Goal: Feedback & Contribution: Leave review/rating

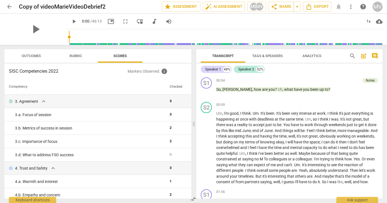
scroll to position [283, 0]
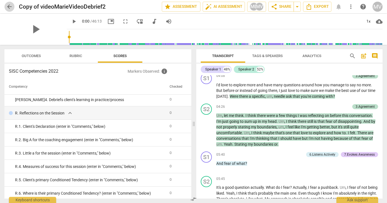
click at [9, 4] on span "arrow_back" at bounding box center [9, 6] width 7 height 7
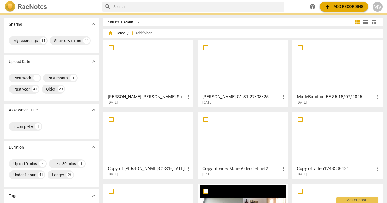
click at [245, 77] on div at bounding box center [243, 66] width 86 height 49
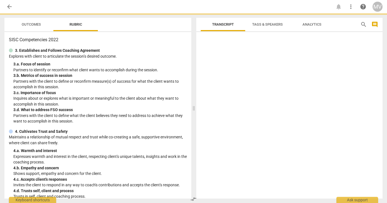
click at [245, 77] on div at bounding box center [289, 116] width 186 height 164
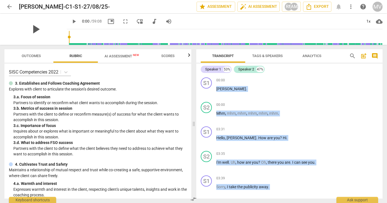
click at [33, 29] on span "play_arrow" at bounding box center [35, 29] width 14 height 14
click at [110, 56] on span "AI Assessment New" at bounding box center [122, 56] width 35 height 4
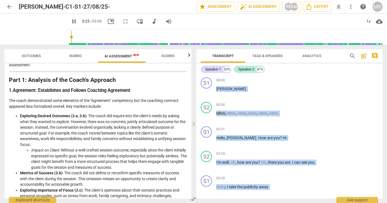
scroll to position [64, 0]
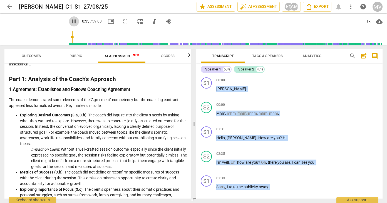
click at [71, 23] on span "pause" at bounding box center [74, 21] width 7 height 7
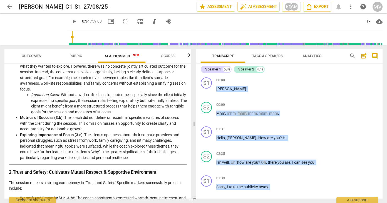
scroll to position [119, 0]
click at [50, 109] on li "Impact on Client : Without a well-crafted session outcome, especially since the…" at bounding box center [109, 102] width 156 height 23
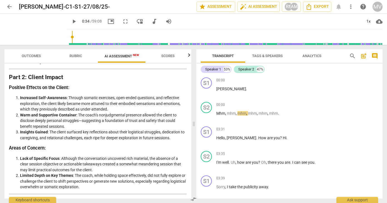
scroll to position [636, 0]
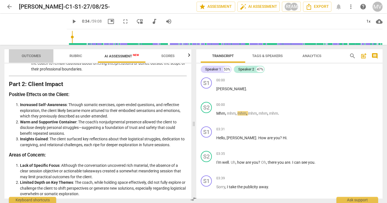
click at [35, 55] on span "Outcomes" at bounding box center [31, 56] width 19 height 4
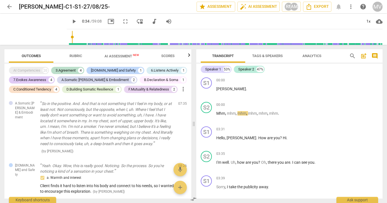
click at [74, 56] on span "Rubric" at bounding box center [76, 56] width 13 height 4
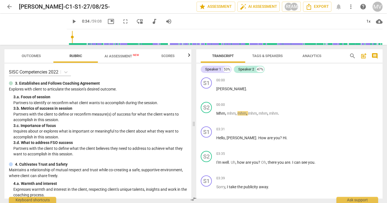
click at [71, 22] on span "play_arrow" at bounding box center [74, 21] width 7 height 7
click at [108, 21] on span "picture_in_picture" at bounding box center [111, 21] width 7 height 7
click at [96, 36] on input "range" at bounding box center [226, 37] width 314 height 18
click at [93, 36] on input "range" at bounding box center [226, 37] width 314 height 18
click at [91, 36] on input "range" at bounding box center [226, 37] width 314 height 18
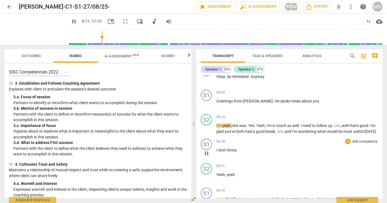
scroll to position [641, 0]
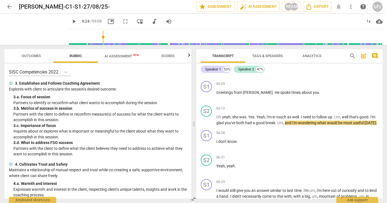
type input "384"
click at [347, 106] on div "+" at bounding box center [348, 108] width 6 height 6
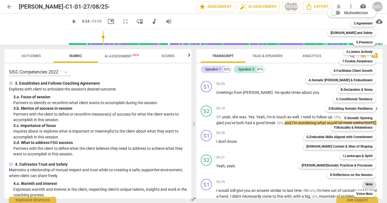
click at [368, 184] on b "Note" at bounding box center [369, 184] width 7 height 7
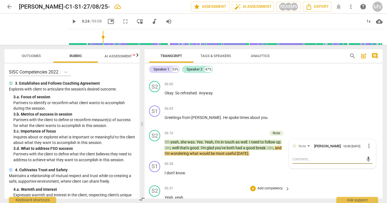
type textarea "T"
type textarea "Th"
type textarea "The"
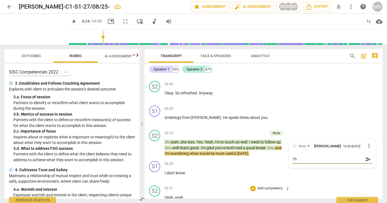
type textarea "The"
type textarea "Ther"
type textarea "There"
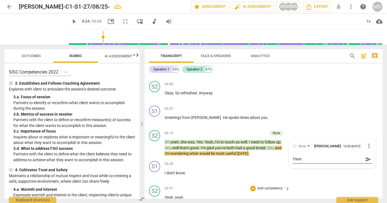
type textarea "There"
type textarea "There i"
type textarea "There is"
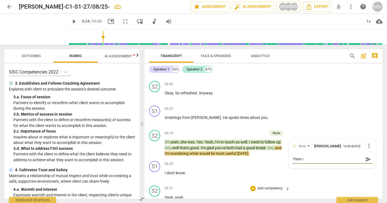
type textarea "There is"
type textarea "There is a"
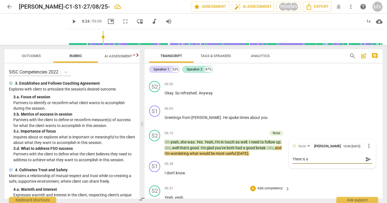
type textarea "There is a"
type textarea "There is a g"
type textarea "There is a go"
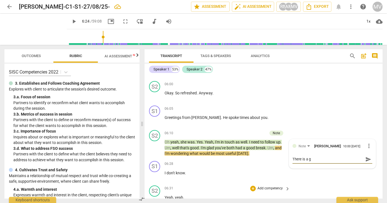
type textarea "There is a go"
type textarea "There is a goo"
type textarea "There is a good"
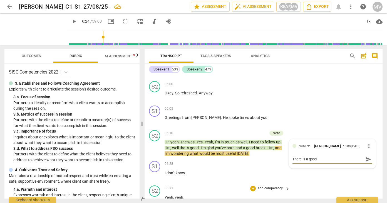
type textarea "There is a good"
type textarea "There is a good a"
type textarea "There is a good am"
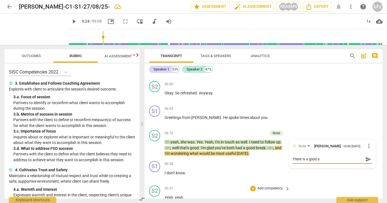
type textarea "There is a good am"
type textarea "There is a good amo"
type textarea "There is a good amou"
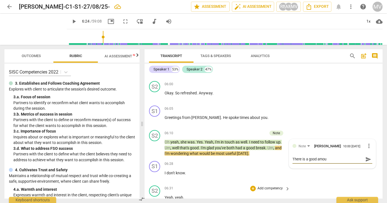
type textarea "There is a good amoun"
type textarea "There is a good amount"
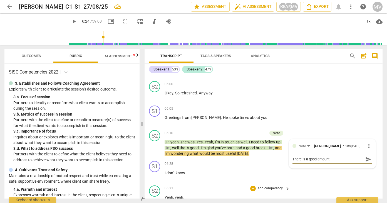
type textarea "There is a good amount"
type textarea "There is a good amount o"
type textarea "There is a good amount of"
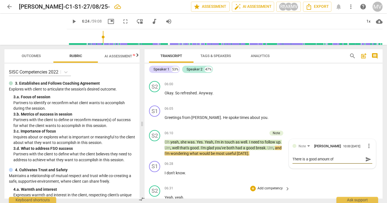
type textarea "There is a good amount of"
type textarea "There is a good amount of t"
type textarea "There is a good amount of ti"
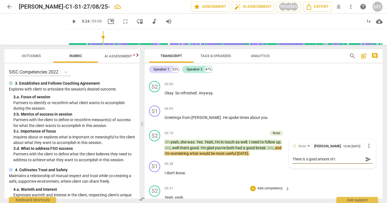
type textarea "There is a good amount of ti"
type textarea "There is a good amount of [PERSON_NAME]"
type textarea "There is a good amount of time"
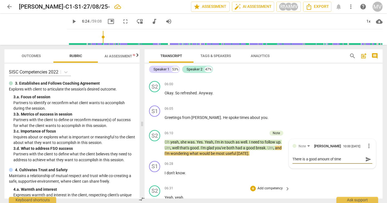
type textarea "There is a good amount of time"
type textarea "There is a good amount of time s"
type textarea "There is a good amount of time sh"
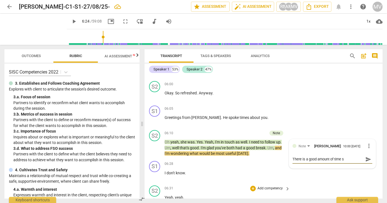
type textarea "There is a good amount of time sh"
type textarea "There is a good amount of time shp"
type textarea "There is a good amount of time sh"
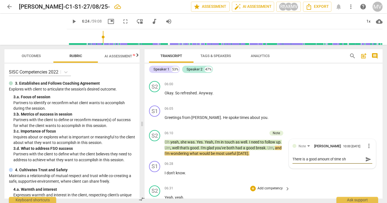
type textarea "There is a good amount of time s"
type textarea "There is a good amount of time sp"
type textarea "There is a good amount of time spe"
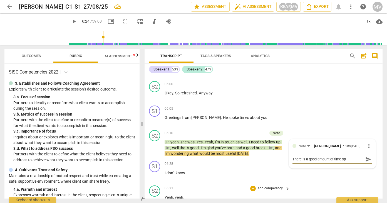
type textarea "There is a good amount of time spe"
type textarea "There is a good amount of time spen"
type textarea "There is a good amount of time spent"
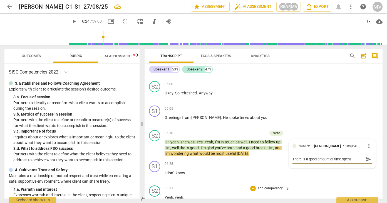
type textarea "There is a good amount of time spent"
type textarea "There is a good amount of time spent o"
type textarea "There is a good amount of time spent on"
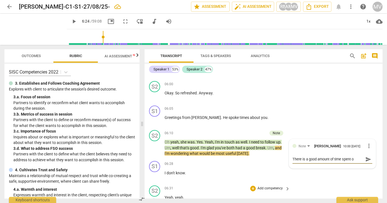
type textarea "There is a good amount of time spent on"
type textarea "There is a good amount of time spent on c"
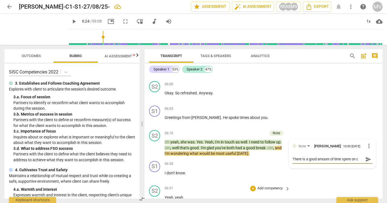
type textarea "There is a good amount of time spent on ch"
type textarea "There is a good amount of time spent on che"
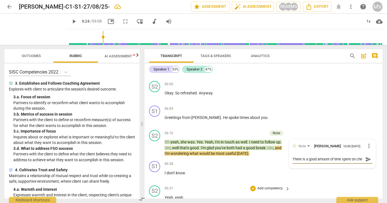
type textarea "There is a good amount of time spent on chec"
type textarea "There is a good amount of time spent on check"
type textarea "There is a good amount of time spent on [PERSON_NAME]"
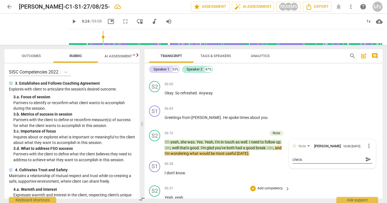
type textarea "There is a good amount of time spent on [PERSON_NAME]"
type textarea "There is a good amount of time spent on checkin"
type textarea "There is a good amount of time spent on checking"
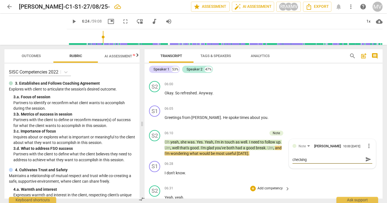
type textarea "There is a good amount of time spent on checking"
type textarea "There is a good amount of time spent on checking i"
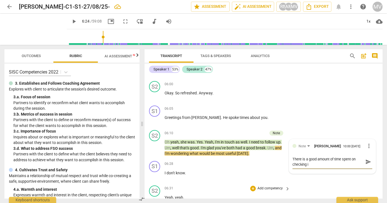
type textarea "There is a good amount of time spent on checking in"
type textarea "There is a good amount of time spent on checking in;"
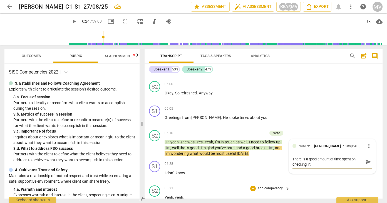
type textarea "There is a good amount of time spent on checking in;"
type textarea "There is a good amount of time spent on checking in; s"
type textarea "There is a good amount of time spent on checking in; se"
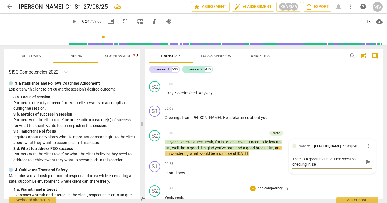
type textarea "There is a good amount of time spent on checking in; see"
type textarea "There is a good amount of time spent on checking in; see i"
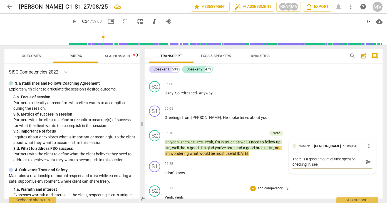
type textarea "There is a good amount of time spent on checking in; see i"
type textarea "There is a good amount of time spent on checking in; see if"
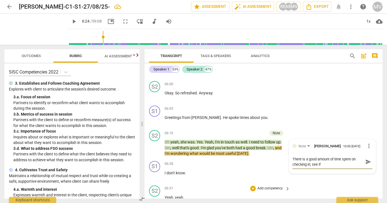
type textarea "There is a good amount of time spent on checking in; see if y"
type textarea "There is a good amount of time spent on checking in; see if yo"
type textarea "There is a good amount of time spent on checking in; see if you"
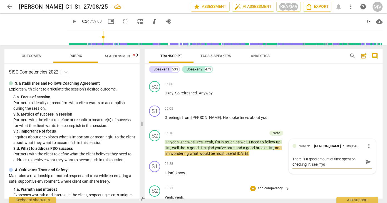
type textarea "There is a good amount of time spent on checking in; see if you"
type textarea "There is a good amount of time spent on checking in; see if you c"
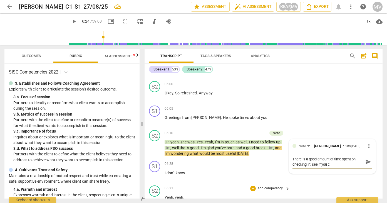
type textarea "There is a good amount of time spent on checking in; see if you ca"
type textarea "There is a good amount of time spent on checking in; see if you can"
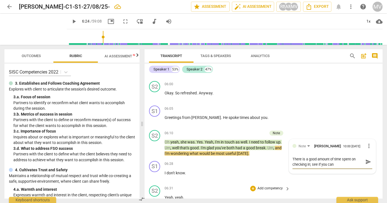
type textarea "There is a good amount of time spent on checking in; see if you can"
type textarea "There is a good amount of time spent on checking in; see if you can r"
type textarea "There is a good amount of time spent on checking in; see if you can re"
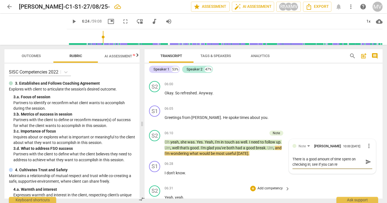
type textarea "There is a good amount of time spent on checking in; see if you can rel"
type textarea "There is a good amount of time spent on checking in; see if you can [MEDICAL_DA…"
type textarea "There is a good amount of time spent on checking in; see if you can relat"
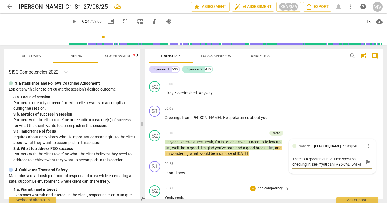
type textarea "There is a good amount of time spent on checking in; see if you can relat"
type textarea "There is a good amount of time spent on checking in; see if you can relate"
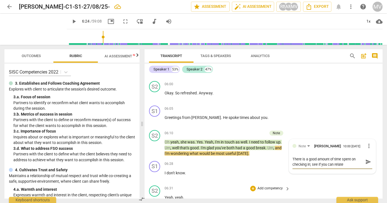
type textarea "There is a good amount of time spent on checking in; see if you can relate t"
type textarea "There is a good amount of time spent on checking in; see if you can relate th"
type textarea "There is a good amount of time spent on checking in; see if you can relate thi"
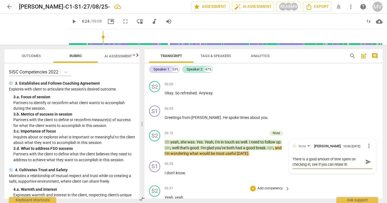
type textarea "There is a good amount of time spent on checking in; see if you can relate thi"
type textarea "There is a good amount of time spent on checking in; see if you can relate this"
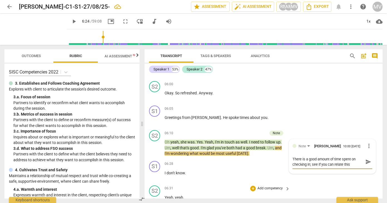
type textarea "There is a good amount of time spent on checking in; see if you can relate this…"
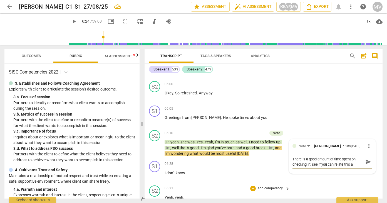
type textarea "There is a good amount of time spent on checking in; see if you can relate this…"
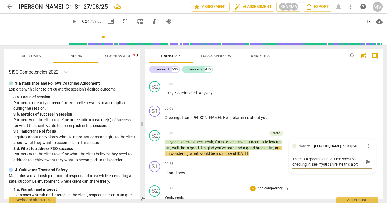
type textarea "There is a good amount of time spent on checking in; see if you can relate this…"
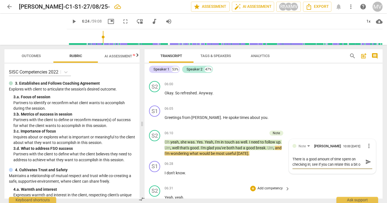
type textarea "There is a good amount of time spent on checking in; see if you can relate this…"
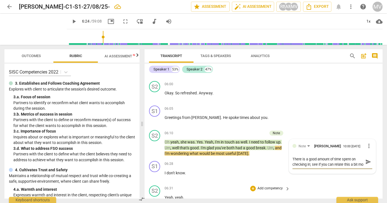
type textarea "There is a good amount of time spent on checking in; see if you can relate this…"
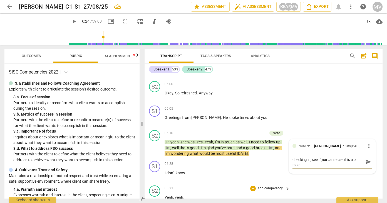
type textarea "There is a good amount of time spent on checking in; see if you can relate this…"
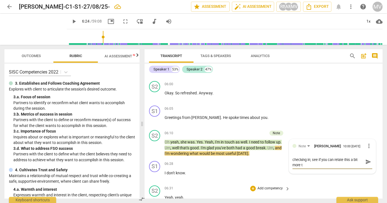
type textarea "There is a good amount of time spent on checking in; see if you can relate this…"
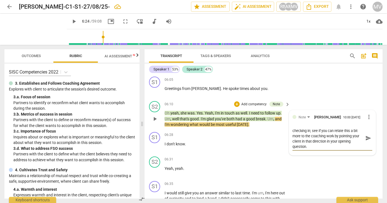
click at [366, 135] on span "send" at bounding box center [369, 138] width 6 height 6
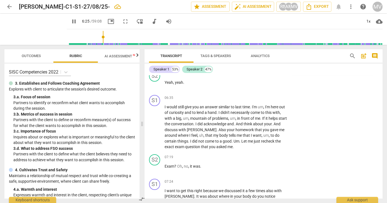
scroll to position [661, 0]
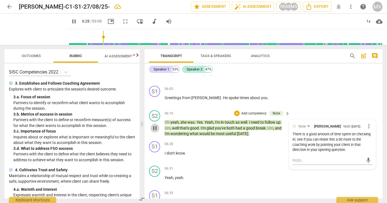
click at [155, 127] on span "pause" at bounding box center [155, 128] width 7 height 7
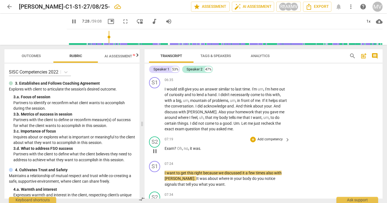
scroll to position [776, 0]
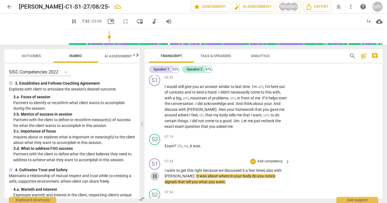
click at [154, 173] on span "pause" at bounding box center [155, 176] width 7 height 7
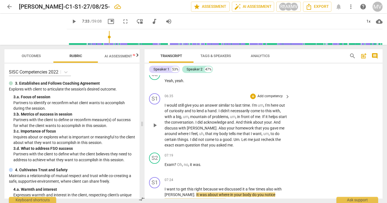
scroll to position [757, 0]
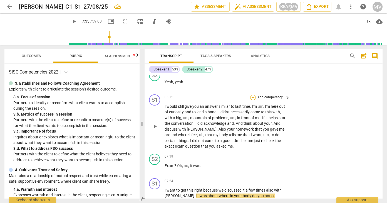
click at [252, 95] on div "+" at bounding box center [253, 98] width 6 height 6
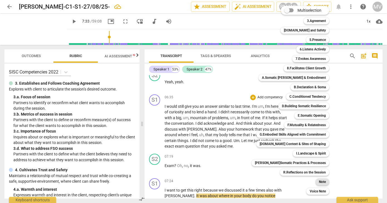
click at [319, 179] on b "Note" at bounding box center [322, 181] width 7 height 7
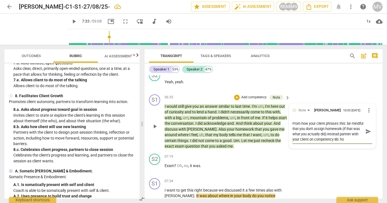
scroll to position [5, 0]
click at [366, 128] on span "send" at bounding box center [369, 131] width 6 height 6
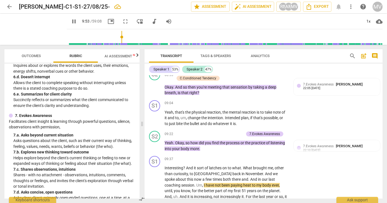
scroll to position [330, 0]
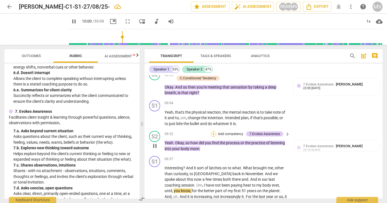
click at [215, 131] on div "+" at bounding box center [214, 134] width 6 height 6
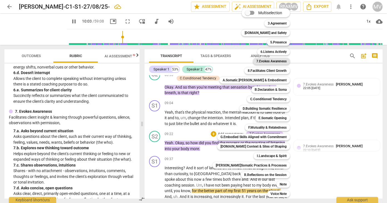
click at [277, 63] on b "7.Evokes Awareness" at bounding box center [272, 61] width 30 height 7
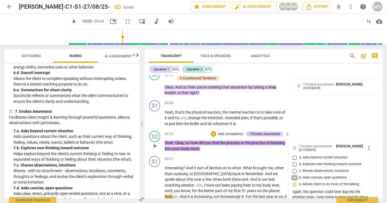
click at [294, 174] on input "d. Asks concise, open questions" at bounding box center [295, 177] width 9 height 7
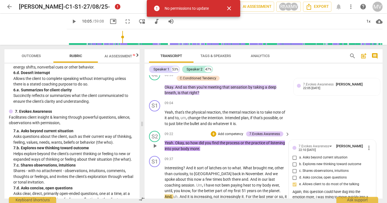
click at [295, 170] on div "7.Evokes Awareness [PERSON_NAME] 22:10 [DATE] more_vert a. Asks beyond current …" at bounding box center [333, 174] width 80 height 63
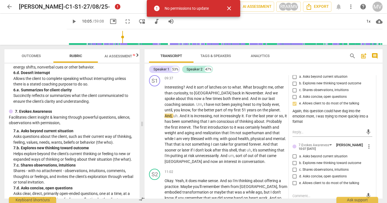
scroll to position [1129, 0]
click at [294, 173] on input "d. Asks concise, open questions" at bounding box center [295, 176] width 9 height 7
click at [266, 169] on p "Add competency" at bounding box center [270, 171] width 26 height 5
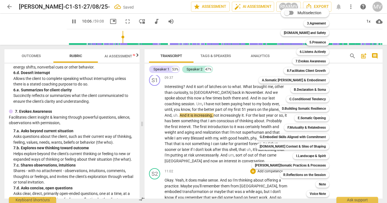
click at [205, 120] on div at bounding box center [193, 101] width 387 height 203
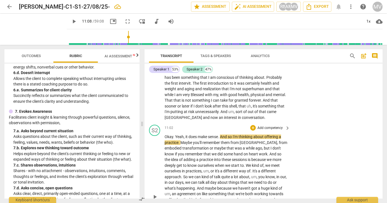
scroll to position [1161, 0]
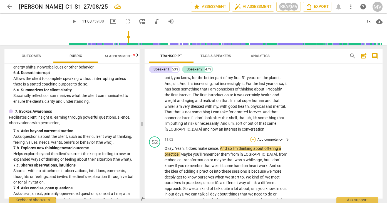
click at [252, 137] on div "+" at bounding box center [253, 140] width 6 height 6
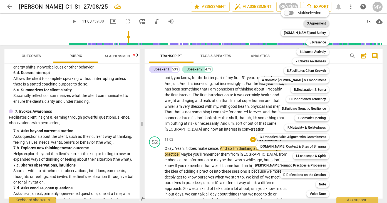
click at [319, 23] on b "3.Agreement" at bounding box center [316, 23] width 19 height 7
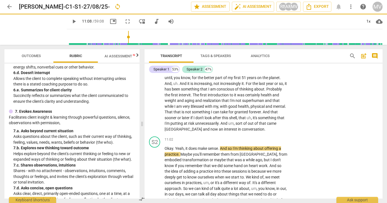
scroll to position [1216, 0]
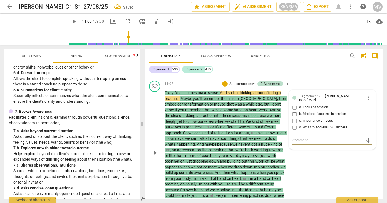
click at [294, 104] on input "a. Focus of session" at bounding box center [295, 107] width 9 height 7
click at [296, 137] on textarea at bounding box center [328, 139] width 71 height 5
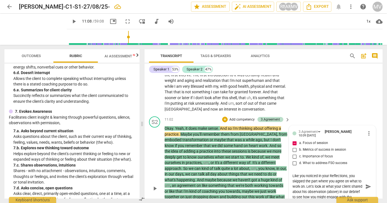
scroll to position [5, 0]
click at [367, 183] on span "send" at bounding box center [369, 186] width 6 height 6
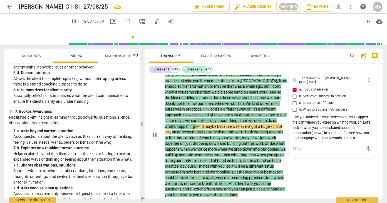
scroll to position [1229, 0]
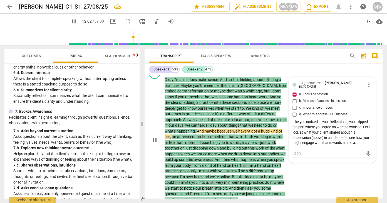
click at [224, 73] on div "+" at bounding box center [225, 71] width 6 height 6
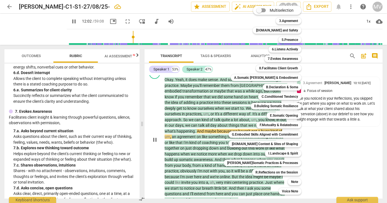
scroll to position [1191, 0]
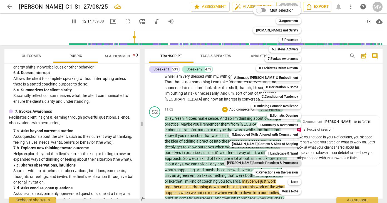
click at [249, 161] on b "[PERSON_NAME]Somatic Practices & Processes" at bounding box center [262, 162] width 71 height 7
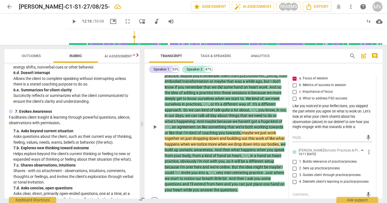
scroll to position [1245, 0]
click at [294, 159] on input "1. Builds relevance of practice/process" at bounding box center [295, 162] width 9 height 7
click at [293, 192] on textarea at bounding box center [328, 194] width 71 height 5
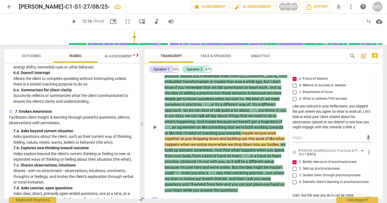
click at [366, 197] on span "send" at bounding box center [369, 200] width 6 height 6
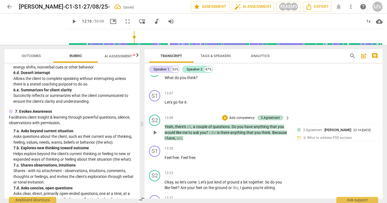
scroll to position [1401, 0]
click at [153, 129] on span "play_arrow" at bounding box center [155, 132] width 7 height 7
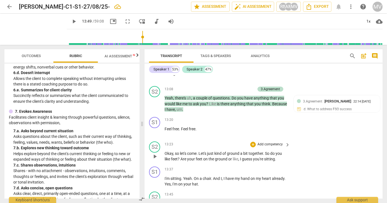
scroll to position [1430, 0]
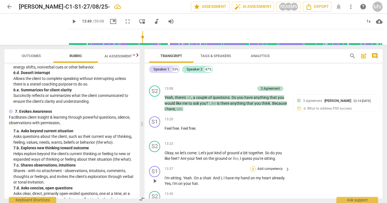
click at [253, 166] on div "+" at bounding box center [253, 169] width 6 height 6
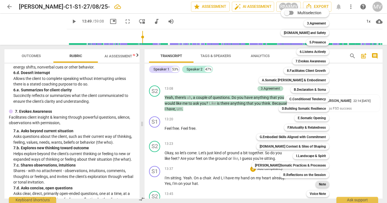
click at [319, 183] on b "Note" at bounding box center [322, 184] width 7 height 7
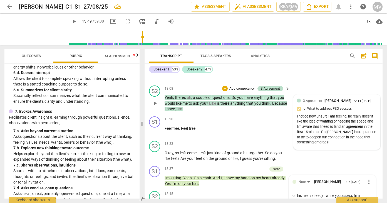
scroll to position [1431, 0]
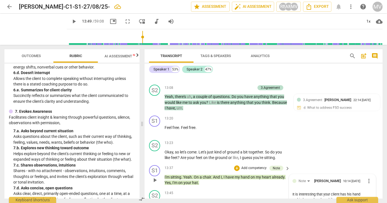
click at [366, 199] on span "send" at bounding box center [369, 202] width 6 height 6
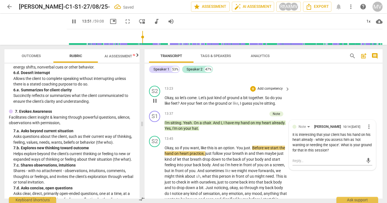
scroll to position [1486, 0]
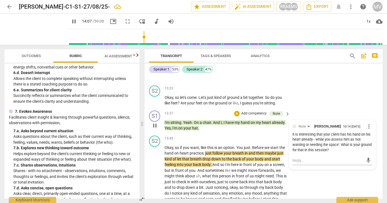
click at [339, 120] on div "Note Marietta Vis 10:14 [DATE] more_vert It is interesting that your client has…" at bounding box center [332, 145] width 87 height 50
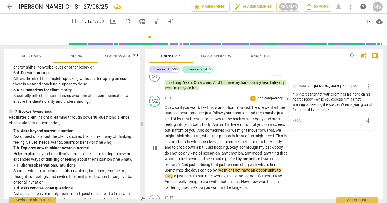
scroll to position [1528, 0]
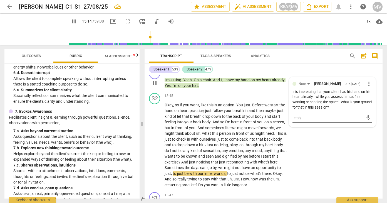
click at [293, 115] on textarea at bounding box center [328, 117] width 71 height 5
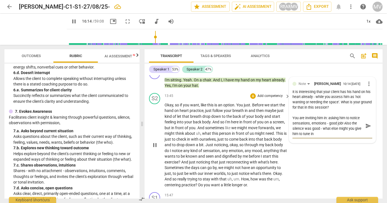
scroll to position [0, 0]
click at [366, 123] on span "send" at bounding box center [369, 126] width 6 height 6
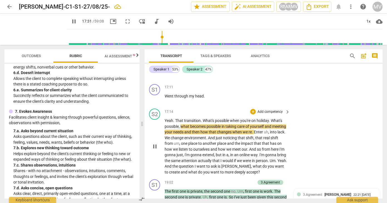
scroll to position [1767, 0]
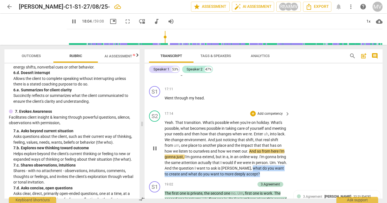
drag, startPoint x: 265, startPoint y: 155, endPoint x: 271, endPoint y: 161, distance: 8.1
click at [271, 161] on p "Yeah . That transition . What's possible when you're on holiday . What's possib…" at bounding box center [226, 148] width 123 height 57
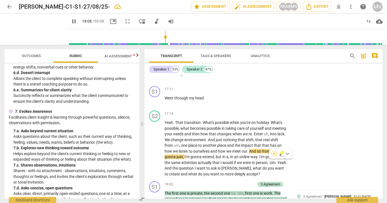
click at [274, 153] on div "+" at bounding box center [275, 154] width 6 height 6
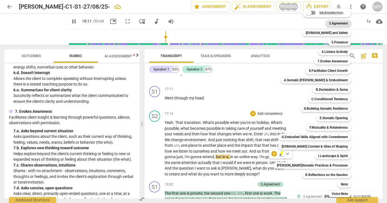
click at [329, 22] on b "3.Agreement" at bounding box center [338, 23] width 19 height 7
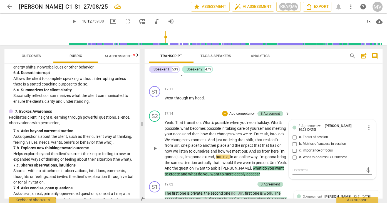
click at [310, 135] on span "a. Focus of session" at bounding box center [313, 137] width 29 height 5
click at [299, 134] on input "a. Focus of session" at bounding box center [295, 137] width 9 height 7
click at [300, 167] on textarea at bounding box center [328, 169] width 71 height 5
click at [367, 167] on span "send" at bounding box center [369, 170] width 6 height 6
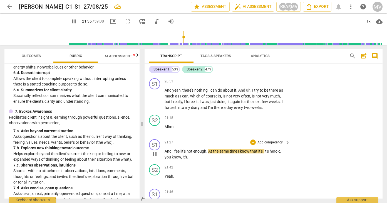
scroll to position [1988, 0]
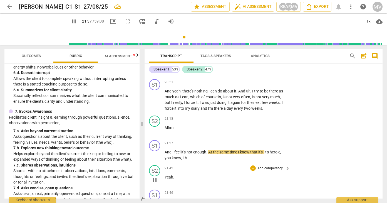
click at [300, 163] on div "S2 play_arrow pause 21:42 + Add competency keyboard_arrow_right Yeah ." at bounding box center [264, 175] width 238 height 24
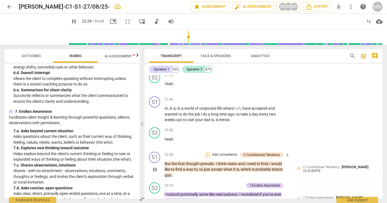
scroll to position [2083, 0]
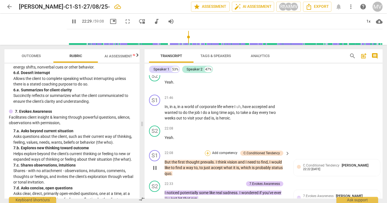
click at [208, 150] on div "+" at bounding box center [208, 153] width 6 height 6
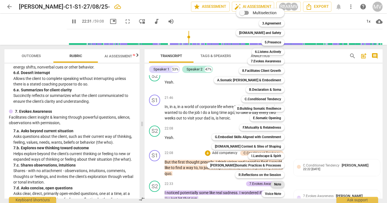
click at [277, 183] on b "Note" at bounding box center [277, 184] width 7 height 7
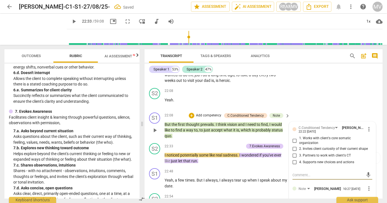
scroll to position [2126, 0]
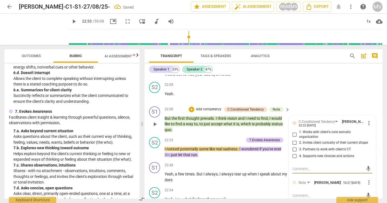
click at [304, 193] on textarea at bounding box center [328, 195] width 71 height 5
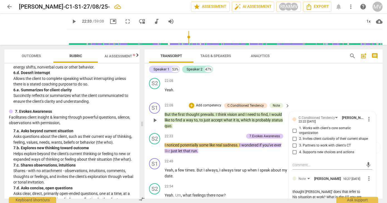
scroll to position [5, 0]
click at [366, 199] on span "send" at bounding box center [369, 202] width 6 height 6
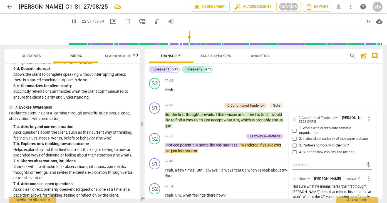
scroll to position [343, 0]
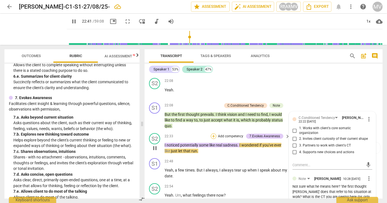
click at [212, 133] on div "+" at bounding box center [214, 136] width 6 height 6
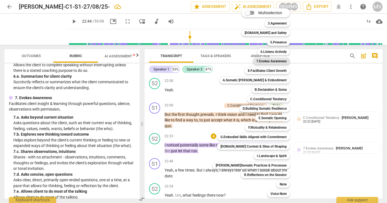
click at [260, 61] on b "7.Evokes Awareness" at bounding box center [272, 61] width 30 height 7
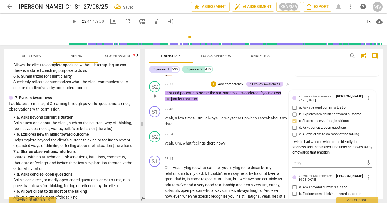
scroll to position [2190, 0]
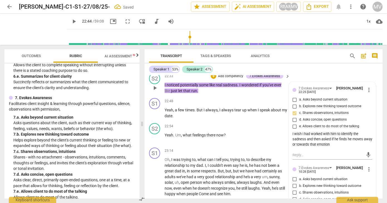
click at [293, 189] on input "c. Shares observations, intuitions" at bounding box center [295, 192] width 9 height 7
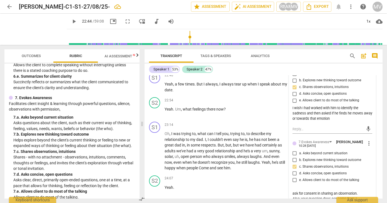
scroll to position [2221, 0]
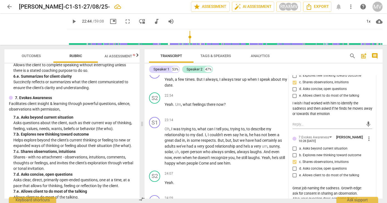
click at [366, 198] on span "send" at bounding box center [369, 201] width 6 height 6
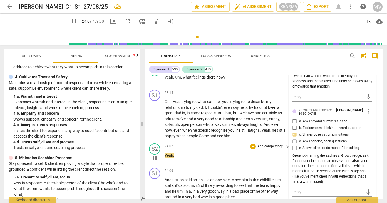
scroll to position [2248, 0]
click at [253, 143] on div "+" at bounding box center [253, 146] width 6 height 6
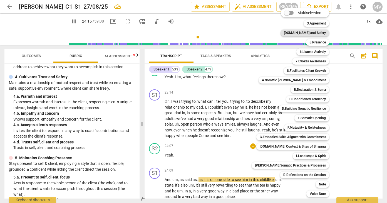
click at [308, 33] on b "[DOMAIN_NAME] and Safety" at bounding box center [305, 33] width 42 height 7
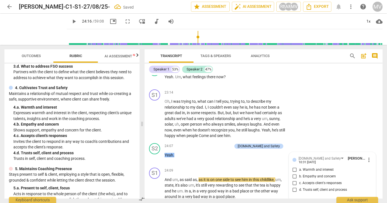
scroll to position [81, 0]
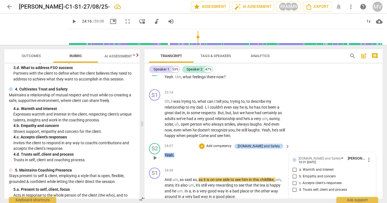
click at [294, 166] on input "a. Warmth and interest" at bounding box center [295, 169] width 9 height 7
click at [294, 200] on textarea at bounding box center [328, 202] width 71 height 5
click at [366, 199] on span "send" at bounding box center [369, 202] width 6 height 6
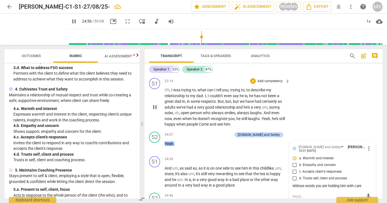
scroll to position [2261, 0]
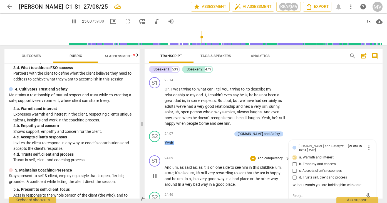
click at [204, 155] on div "24:09 + Add competency keyboard_arrow_right" at bounding box center [228, 158] width 126 height 6
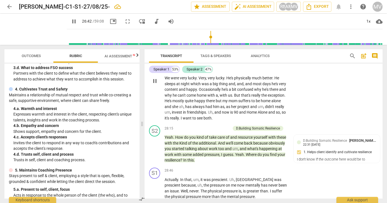
scroll to position [2596, 0]
click at [200, 126] on div "+" at bounding box center [201, 129] width 6 height 6
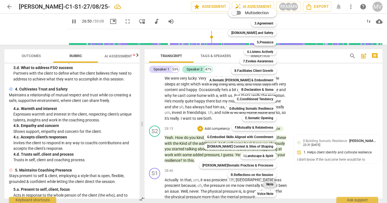
click at [267, 182] on b "Note" at bounding box center [270, 184] width 7 height 7
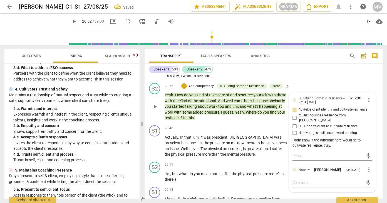
scroll to position [2641, 0]
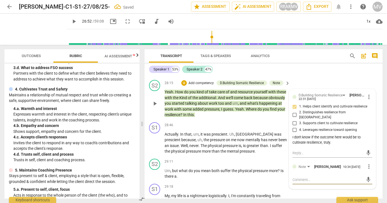
click at [306, 177] on textarea at bounding box center [328, 179] width 71 height 5
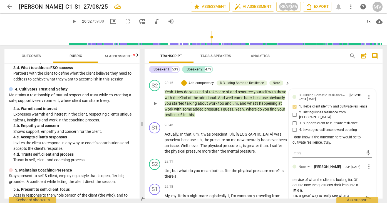
scroll to position [11, 0]
click at [366, 195] on span "send" at bounding box center [369, 198] width 6 height 6
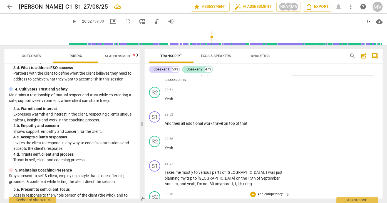
scroll to position [2792, 0]
click at [253, 191] on div "+" at bounding box center [253, 194] width 6 height 6
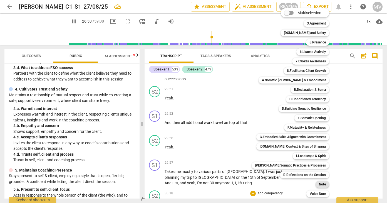
click at [319, 182] on b "Note" at bounding box center [322, 184] width 7 height 7
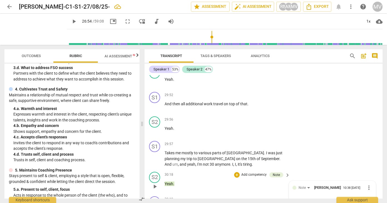
scroll to position [5, 0]
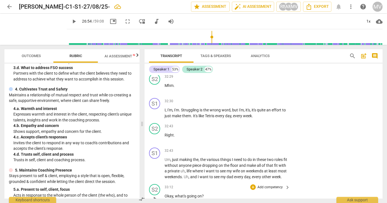
scroll to position [3157, 0]
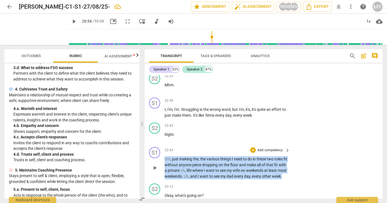
drag, startPoint x: 165, startPoint y: 117, endPoint x: 187, endPoint y: 141, distance: 32.1
click at [187, 156] on p "Um , just making the , the various things I need to do in these two roles fit w…" at bounding box center [226, 167] width 123 height 23
click at [196, 131] on icon "button" at bounding box center [198, 133] width 6 height 7
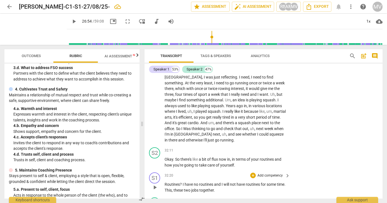
scroll to position [3032, 0]
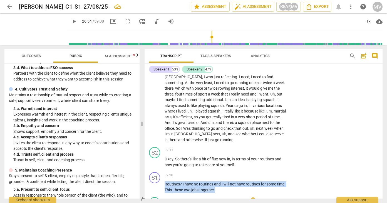
drag, startPoint x: 166, startPoint y: 144, endPoint x: 214, endPoint y: 156, distance: 50.3
click at [214, 156] on div "S1 play_arrow pause 00:00 + Add competency keyboard_arrow_right [PERSON_NAME] .…" at bounding box center [264, 136] width 238 height 123
click at [237, 141] on icon "button" at bounding box center [237, 141] width 3 height 4
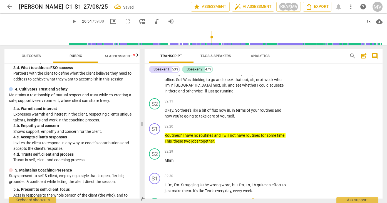
scroll to position [3082, 0]
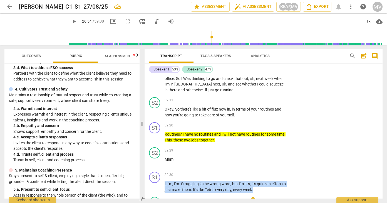
drag, startPoint x: 165, startPoint y: 142, endPoint x: 242, endPoint y: 163, distance: 80.1
click at [242, 163] on div "S1 play_arrow pause 00:00 + Add competency keyboard_arrow_right [PERSON_NAME] .…" at bounding box center [264, 136] width 238 height 123
click at [272, 142] on icon "button" at bounding box center [272, 141] width 3 height 4
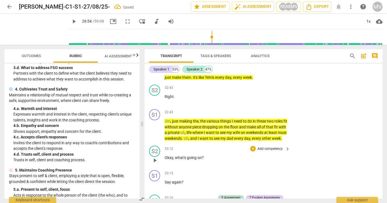
scroll to position [3170, 0]
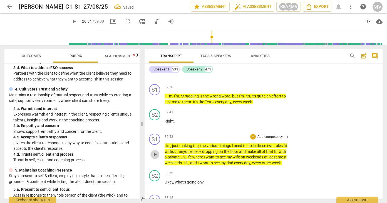
click at [155, 151] on span "play_arrow" at bounding box center [155, 154] width 7 height 7
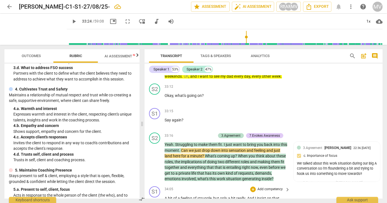
scroll to position [3256, 0]
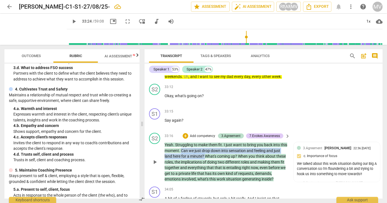
drag, startPoint x: 189, startPoint y: 113, endPoint x: 213, endPoint y: 119, distance: 24.2
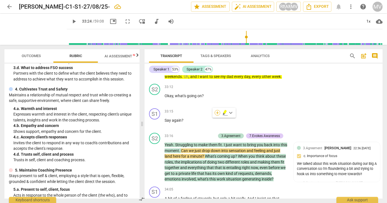
click at [218, 110] on div "+" at bounding box center [218, 113] width 6 height 6
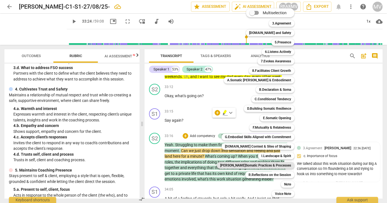
click at [281, 163] on b "[PERSON_NAME]Somatic Practices & Processes" at bounding box center [255, 165] width 71 height 7
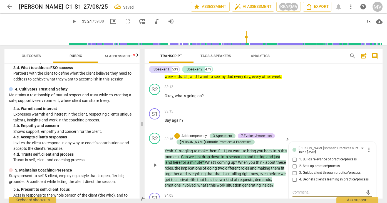
click at [294, 156] on input "1. Builds relevance of practice/process" at bounding box center [295, 159] width 9 height 7
click at [296, 190] on textarea at bounding box center [328, 192] width 71 height 5
click at [331, 190] on textarea "Good to ask the question; add to this an opportunity for your client to consent." at bounding box center [328, 195] width 71 height 11
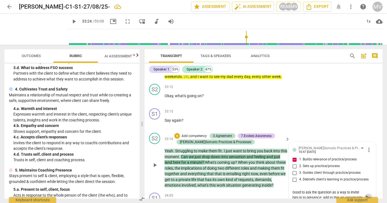
click at [366, 195] on span "send" at bounding box center [369, 198] width 6 height 6
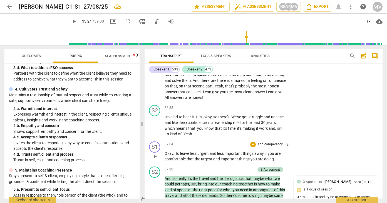
scroll to position [3537, 0]
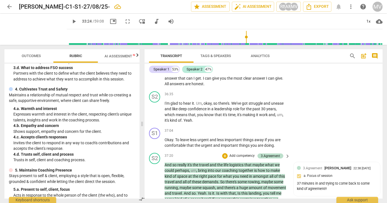
scroll to position [3551, 0]
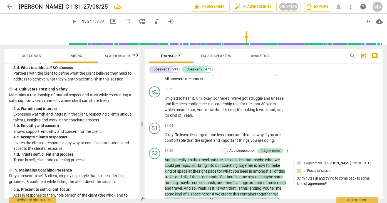
click at [225, 148] on div "+" at bounding box center [225, 151] width 6 height 6
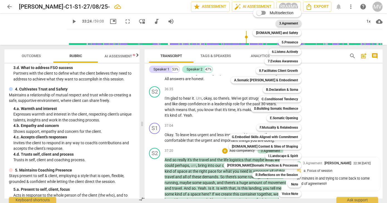
click at [292, 24] on b "3.Agreement" at bounding box center [288, 23] width 19 height 7
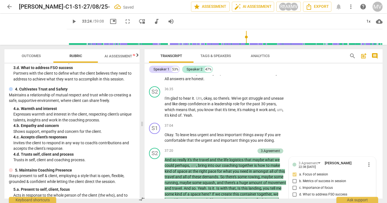
scroll to position [3576, 0]
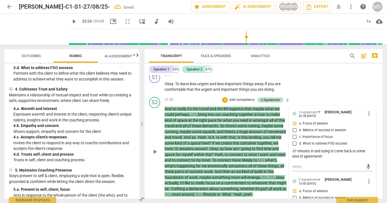
scroll to position [3605, 0]
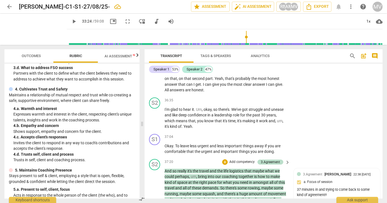
scroll to position [3538, 0]
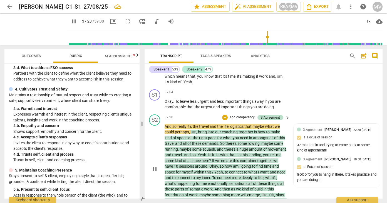
scroll to position [3575, 0]
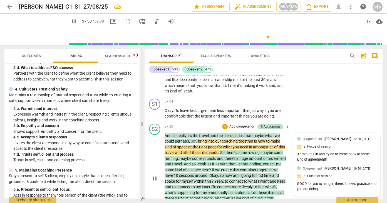
click at [327, 181] on div "GOOD for you to hang in there. It takes practice and you are doing it." at bounding box center [337, 186] width 80 height 11
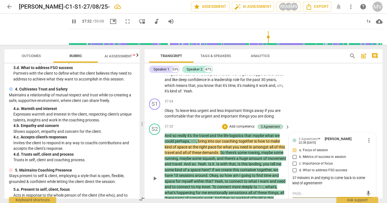
click at [326, 191] on textarea at bounding box center [328, 193] width 71 height 5
click at [329, 189] on div "mic" at bounding box center [333, 193] width 80 height 9
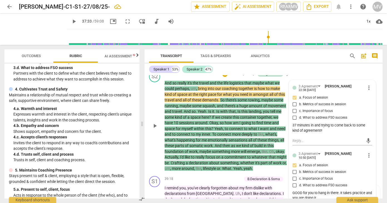
scroll to position [3629, 0]
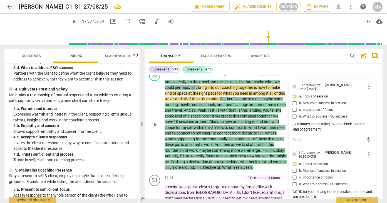
click at [303, 203] on textarea at bounding box center [328, 207] width 71 height 5
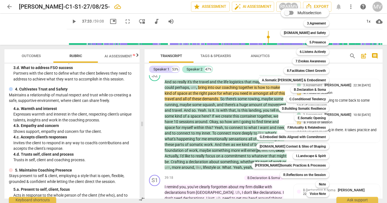
click at [218, 154] on div at bounding box center [193, 101] width 387 height 203
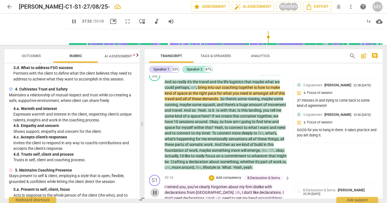
click at [155, 189] on span "pause" at bounding box center [155, 192] width 7 height 7
click at [154, 189] on span "play_arrow" at bounding box center [155, 192] width 7 height 7
click at [156, 189] on span "play_arrow" at bounding box center [155, 192] width 7 height 7
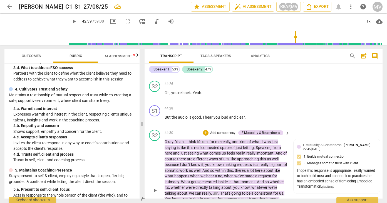
scroll to position [4209, 0]
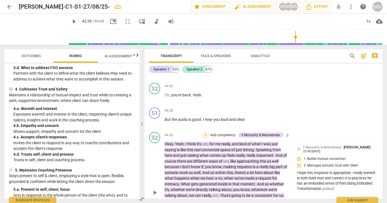
click at [205, 132] on div "+" at bounding box center [206, 135] width 6 height 6
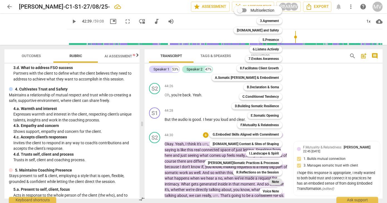
click at [272, 182] on b "Note" at bounding box center [275, 181] width 7 height 7
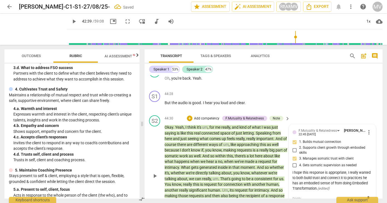
scroll to position [4227, 0]
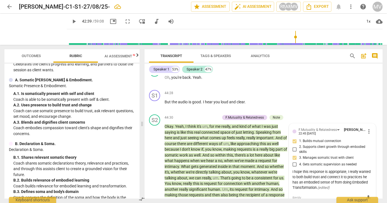
scroll to position [547, 0]
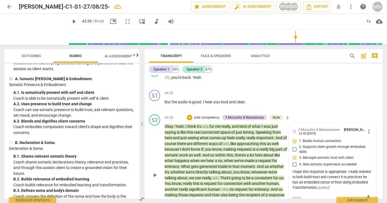
click at [368, 174] on li "Delete" at bounding box center [372, 176] width 19 height 11
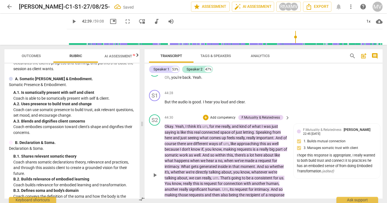
scroll to position [4212, 0]
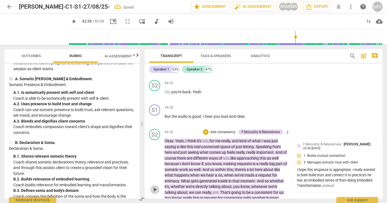
click at [155, 186] on span "play_arrow" at bounding box center [155, 189] width 7 height 7
click at [206, 130] on div "+" at bounding box center [206, 133] width 6 height 6
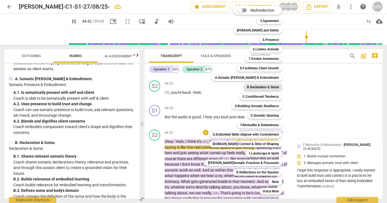
click at [260, 87] on b "B.Declaration & Soma" at bounding box center [263, 87] width 32 height 7
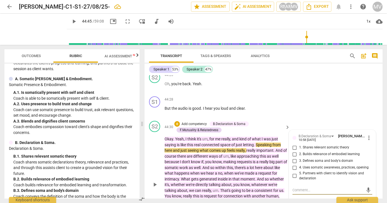
scroll to position [4220, 0]
click at [294, 151] on input "2. Builds relevance of embodied learning" at bounding box center [295, 154] width 9 height 7
click at [156, 181] on span "play_arrow" at bounding box center [155, 184] width 7 height 7
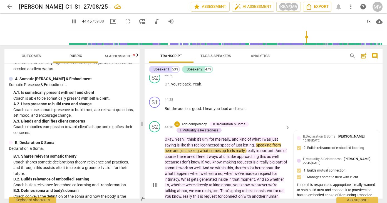
click at [156, 153] on div "play_arrow pause" at bounding box center [158, 184] width 14 height 105
click at [153, 181] on span "pause" at bounding box center [155, 184] width 7 height 7
click at [154, 181] on span "play_arrow" at bounding box center [155, 184] width 7 height 7
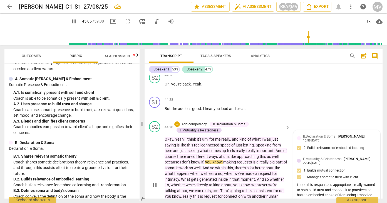
click at [317, 134] on div "B.Declaration & [PERSON_NAME] Vis 10:58 [DATE] 2. Builds relevance of embodied …" at bounding box center [337, 144] width 80 height 20
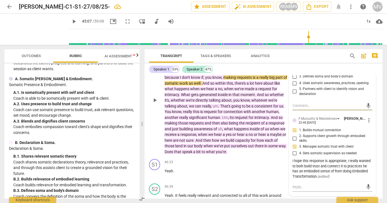
scroll to position [4305, 0]
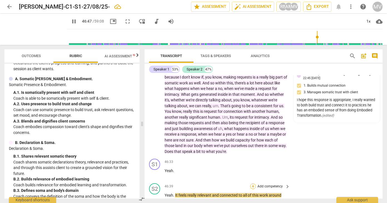
click at [252, 183] on div "+" at bounding box center [253, 186] width 6 height 6
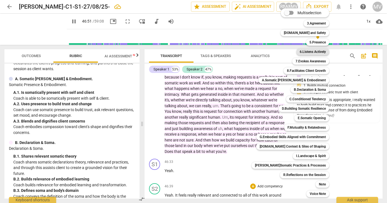
click at [314, 51] on b "6.Listens Actively" at bounding box center [313, 51] width 26 height 7
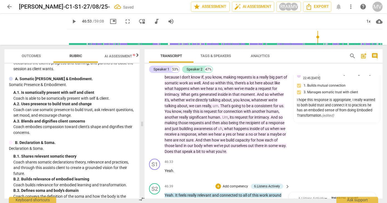
scroll to position [4370, 0]
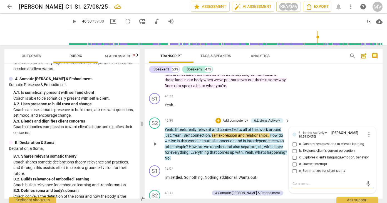
click at [294, 141] on input "a. Customizes questions to client's learning" at bounding box center [295, 144] width 9 height 7
click at [299, 181] on textarea at bounding box center [328, 183] width 71 height 5
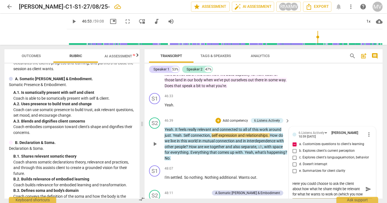
scroll to position [5, 0]
click at [366, 186] on span "send" at bounding box center [369, 189] width 6 height 6
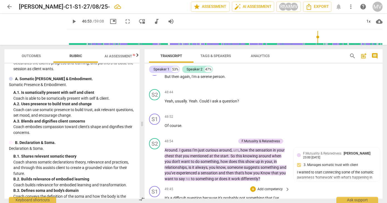
scroll to position [4566, 0]
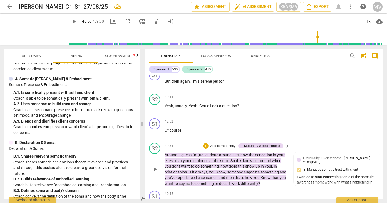
click at [156, 166] on span "play_arrow" at bounding box center [155, 169] width 7 height 7
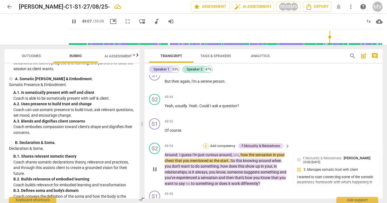
click at [206, 143] on div "+" at bounding box center [206, 146] width 6 height 6
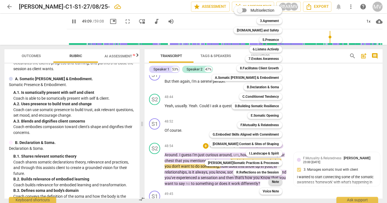
click at [273, 182] on b "Note" at bounding box center [275, 181] width 7 height 7
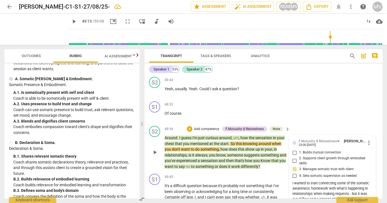
scroll to position [4582, 0]
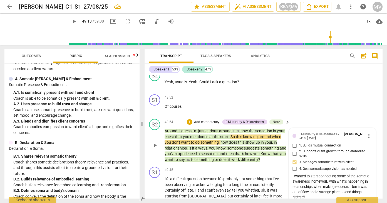
scroll to position [4594, 0]
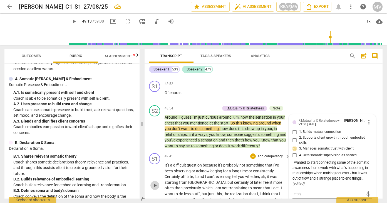
click at [156, 181] on button "play_arrow" at bounding box center [155, 185] width 9 height 9
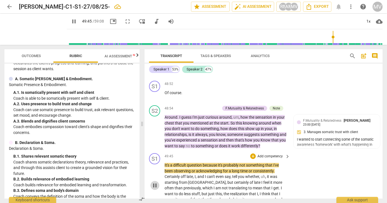
click at [155, 182] on span "pause" at bounding box center [155, 185] width 7 height 7
click at [158, 182] on span "play_arrow" at bounding box center [155, 185] width 7 height 7
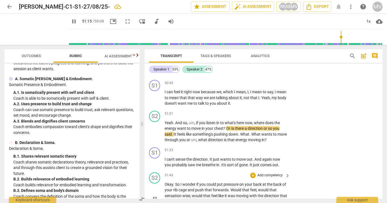
scroll to position [4766, 0]
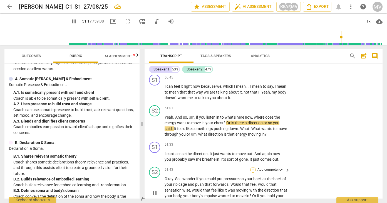
click at [252, 167] on div "+" at bounding box center [253, 170] width 6 height 6
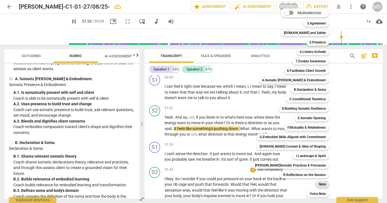
click at [321, 182] on b "Note" at bounding box center [322, 184] width 7 height 7
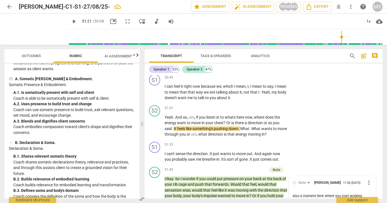
scroll to position [5, 0]
click at [366, 198] on span "send" at bounding box center [369, 201] width 6 height 6
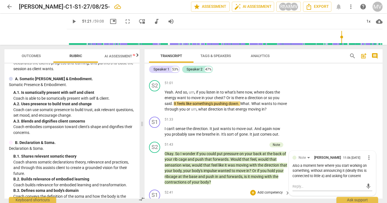
scroll to position [4787, 0]
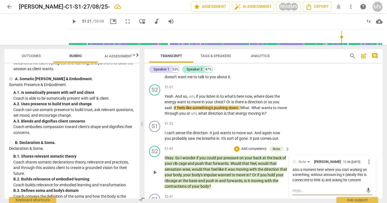
click at [304, 188] on textarea at bounding box center [328, 190] width 71 height 5
click at [366, 187] on span "send" at bounding box center [369, 190] width 6 height 6
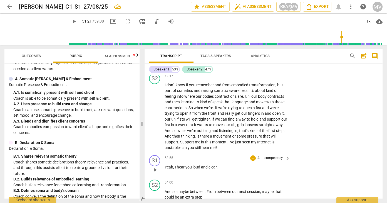
scroll to position [4932, 0]
click at [254, 180] on div "+" at bounding box center [253, 183] width 6 height 6
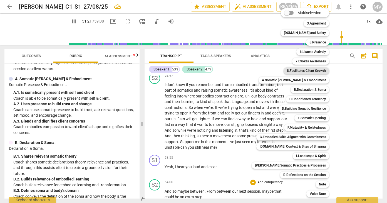
click at [309, 69] on b "8.Facilitates Client Growth" at bounding box center [306, 70] width 39 height 7
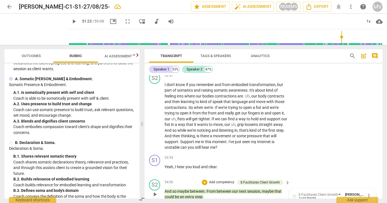
scroll to position [0, 0]
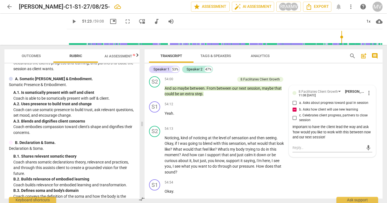
scroll to position [5036, 0]
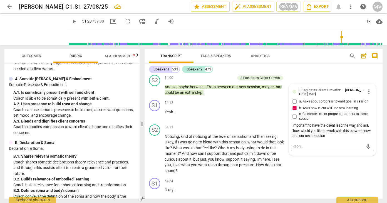
click at [252, 203] on div "+" at bounding box center [253, 206] width 6 height 6
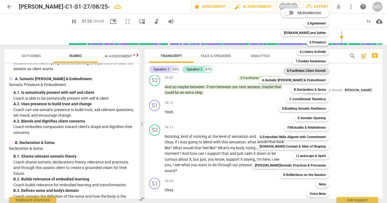
click at [315, 70] on b "8.Facilitates Client Growth" at bounding box center [306, 70] width 39 height 7
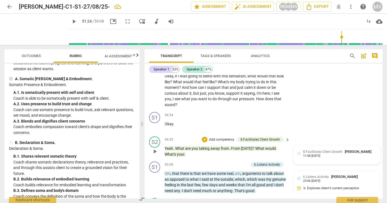
click at [304, 150] on span "8.Facilitates Client Growth" at bounding box center [323, 152] width 40 height 4
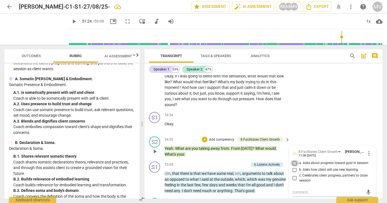
click at [294, 160] on input "a. Asks about progress toward goal in session" at bounding box center [295, 163] width 9 height 7
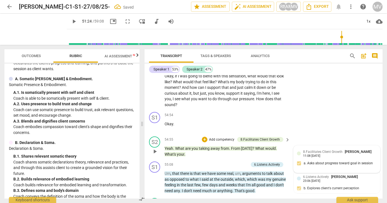
click at [321, 154] on div "11:08 [DATE]" at bounding box center [311, 156] width 17 height 4
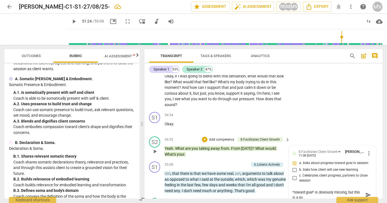
scroll to position [0, 0]
click at [366, 192] on span "send" at bounding box center [369, 195] width 6 height 6
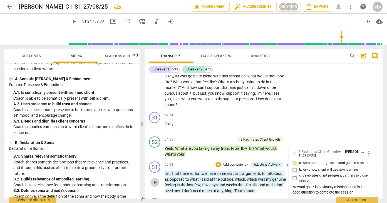
click at [153, 179] on span "play_arrow" at bounding box center [155, 182] width 7 height 7
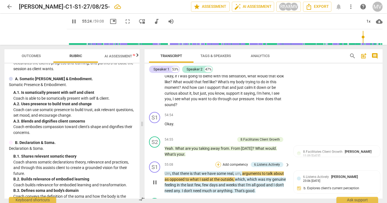
click at [218, 162] on div "+" at bounding box center [219, 165] width 6 height 6
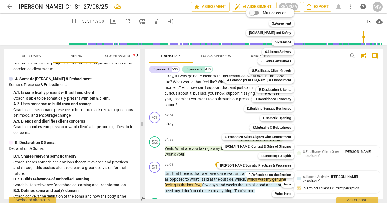
drag, startPoint x: 282, startPoint y: 184, endPoint x: 322, endPoint y: 144, distance: 56.5
click at [284, 184] on b "Note" at bounding box center [287, 184] width 7 height 7
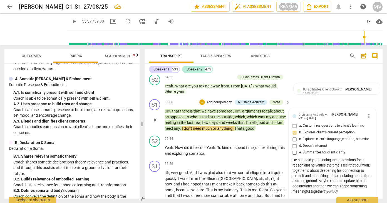
click at [231, 199] on span "home" at bounding box center [236, 201] width 10 height 4
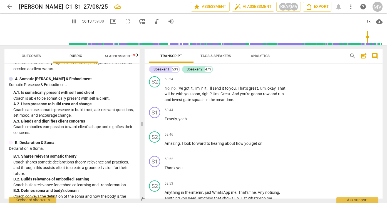
scroll to position [5746, 0]
